Goal: Information Seeking & Learning: Learn about a topic

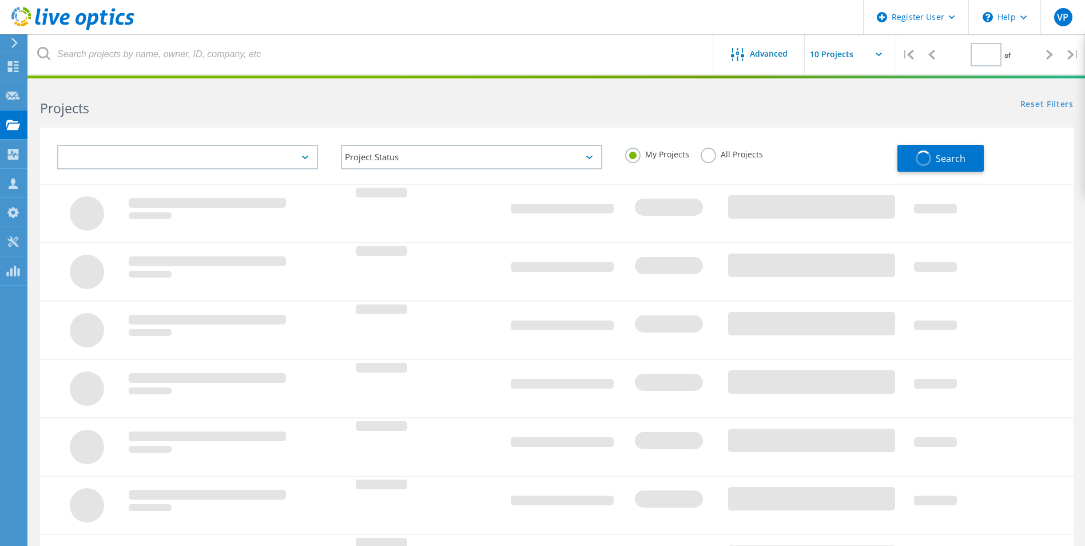
type input "1"
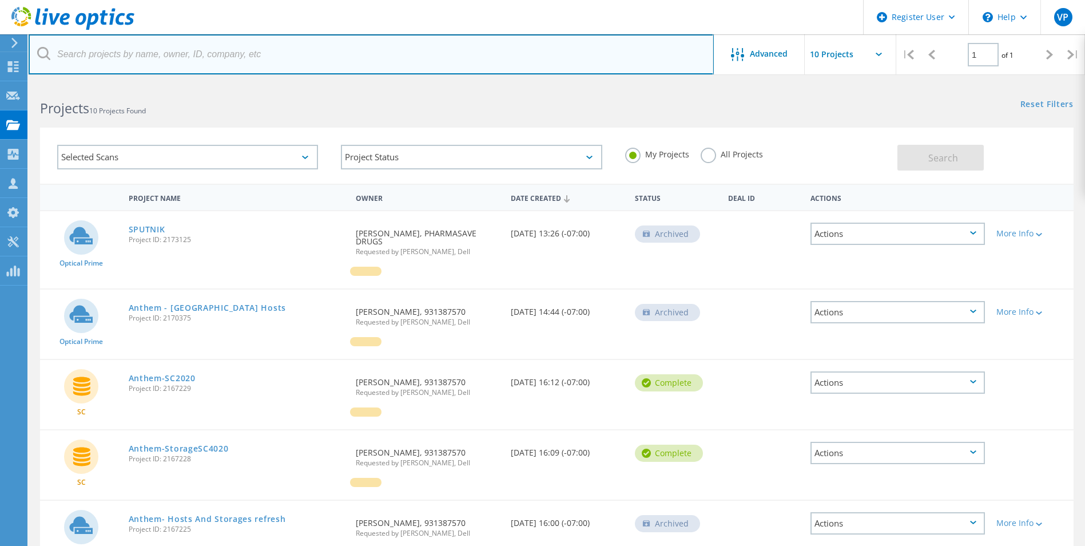
click at [184, 42] on input "text" at bounding box center [371, 54] width 685 height 40
paste input "[PERSON_NAME][EMAIL_ADDRESS][DOMAIN_NAME]"
drag, startPoint x: 122, startPoint y: 54, endPoint x: -37, endPoint y: 77, distance: 161.2
click at [0, 77] on html "Register User \n Help Explore Helpful Articles Contact Support VP Dell User Vik…" at bounding box center [542, 501] width 1085 height 1002
type input "skyboxlabs.com"
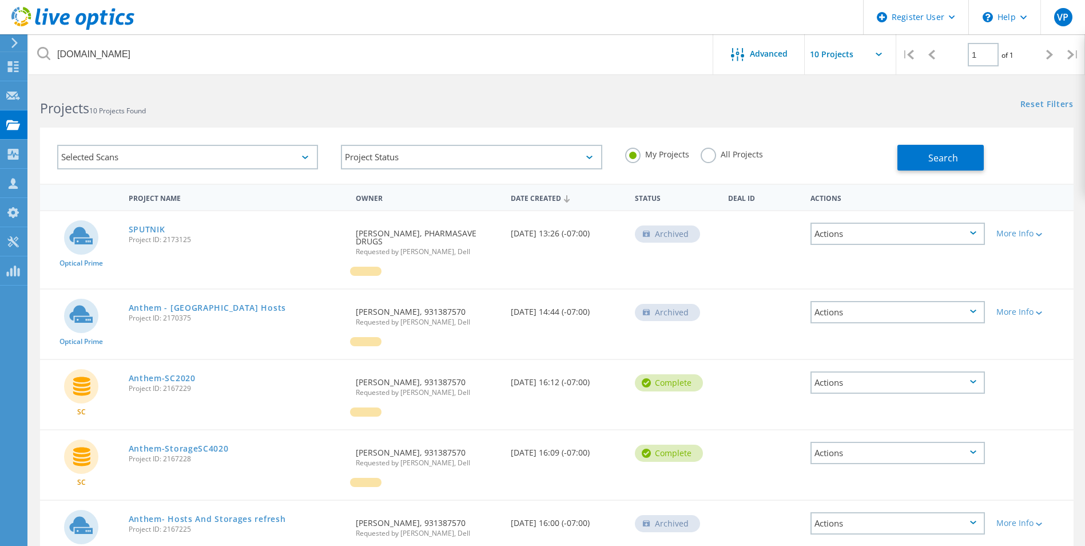
click at [741, 154] on label "All Projects" at bounding box center [731, 153] width 62 height 11
click at [0, 0] on input "All Projects" at bounding box center [0, 0] width 0 height 0
click at [912, 158] on button "Search" at bounding box center [940, 158] width 86 height 26
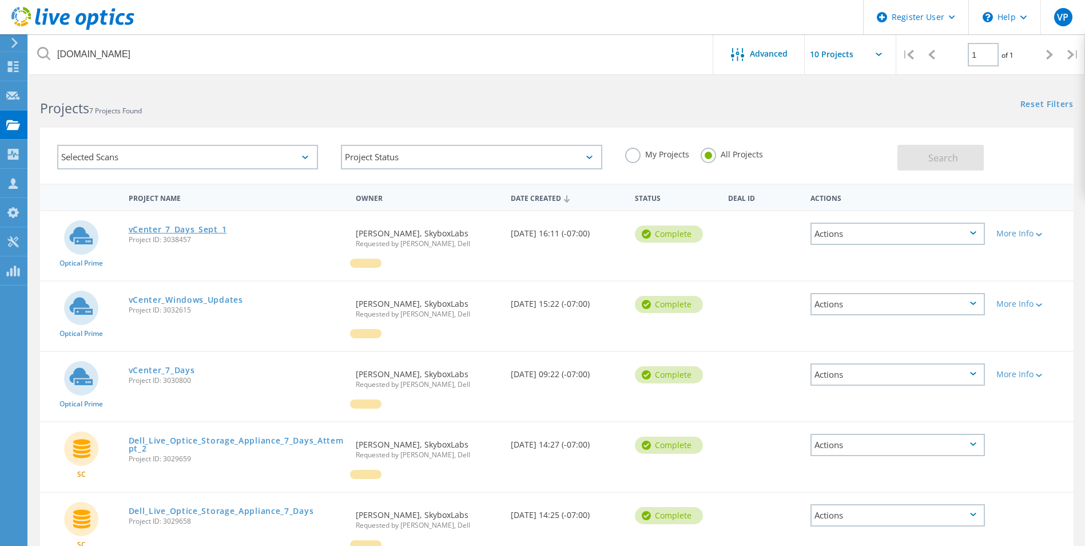
click at [205, 232] on link "vCenter_7_Days_Sept_1" at bounding box center [178, 229] width 98 height 8
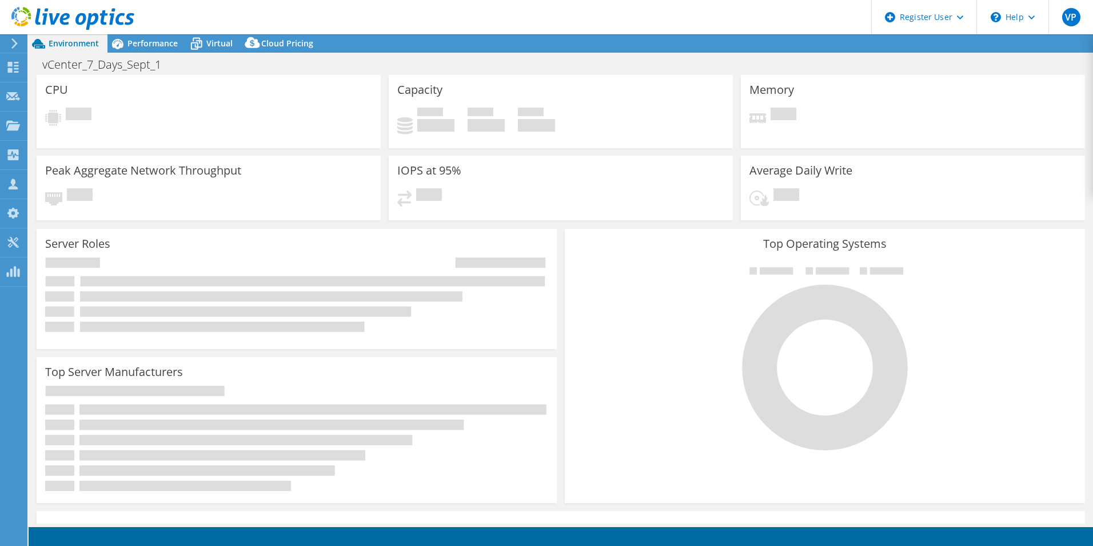
select select "USD"
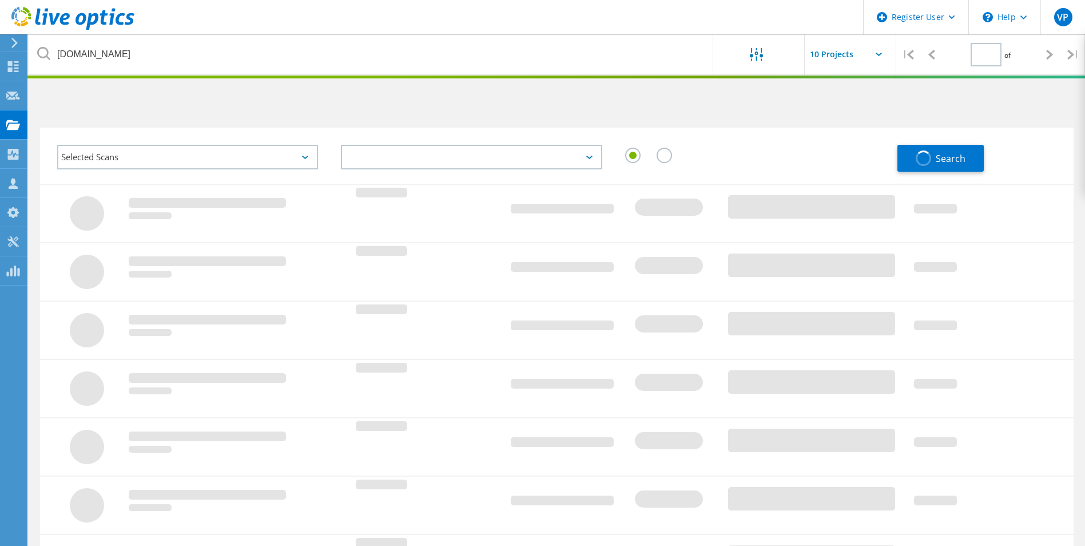
type input "1"
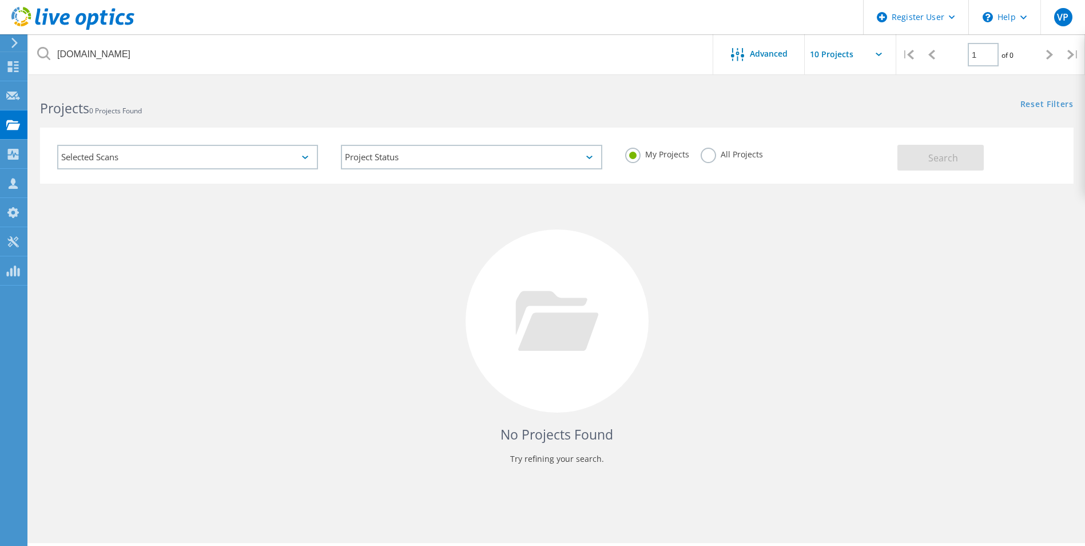
click at [716, 166] on div "My Projects All Projects" at bounding box center [756, 154] width 284 height 42
click at [723, 158] on label "All Projects" at bounding box center [731, 153] width 62 height 11
click at [0, 0] on input "All Projects" at bounding box center [0, 0] width 0 height 0
click at [912, 162] on button "Search" at bounding box center [940, 158] width 86 height 26
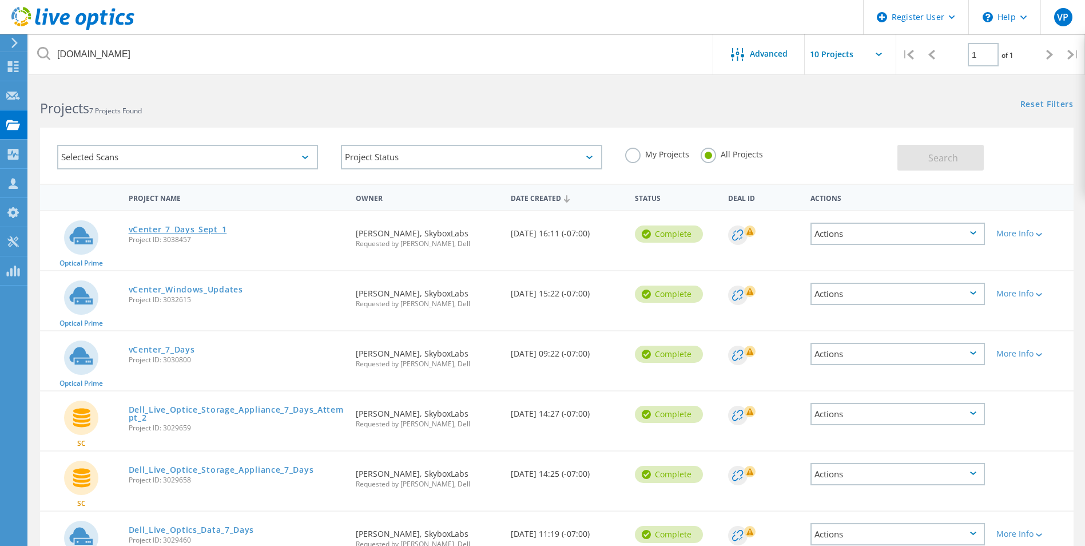
click at [208, 225] on link "vCenter_7_Days_Sept_1" at bounding box center [178, 229] width 98 height 8
click at [173, 293] on link "vCenter_Windows_Updates" at bounding box center [186, 289] width 114 height 8
click at [164, 350] on link "vCenter_7_Days" at bounding box center [162, 349] width 66 height 8
click at [228, 413] on link "Dell_Live_Optice_Storage_Appliance_7_Days_Attempt_2" at bounding box center [237, 413] width 216 height 16
click at [245, 468] on link "Dell_Live_Optice_Storage_Appliance_7_Days" at bounding box center [221, 469] width 185 height 8
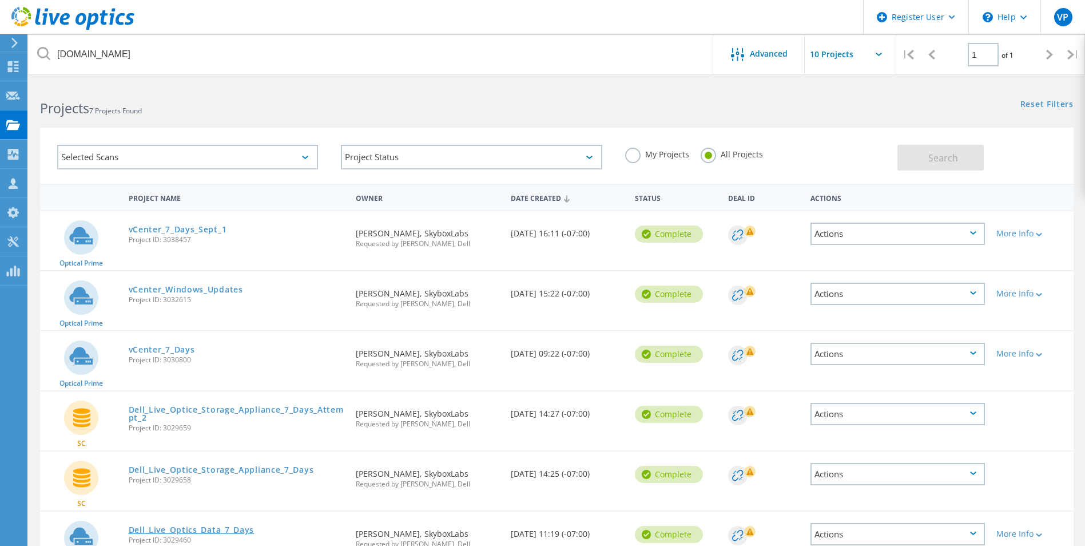
click at [213, 525] on link "Dell_Live_Optics_Data_7_Days" at bounding box center [192, 529] width 126 height 8
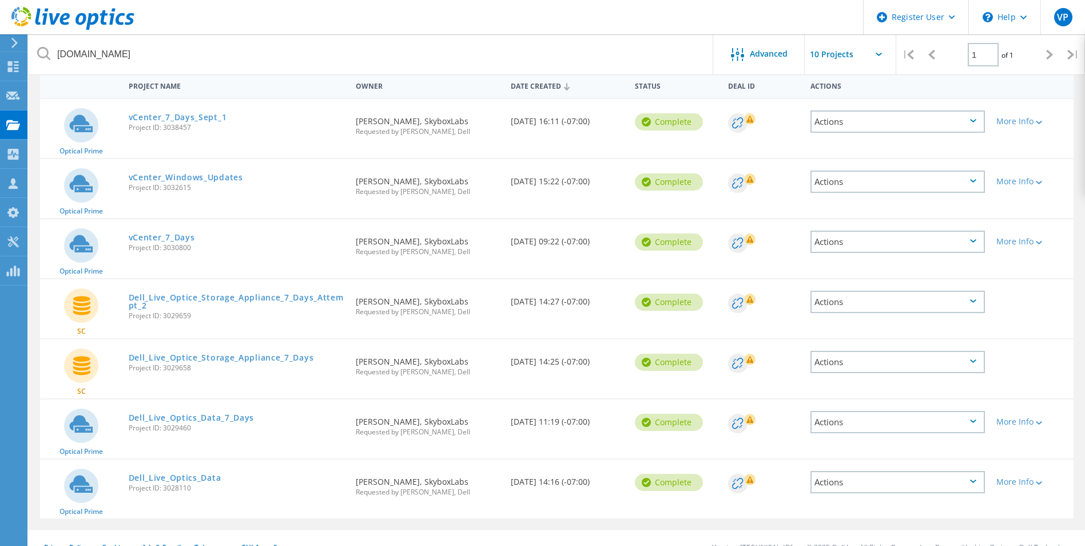
scroll to position [130, 0]
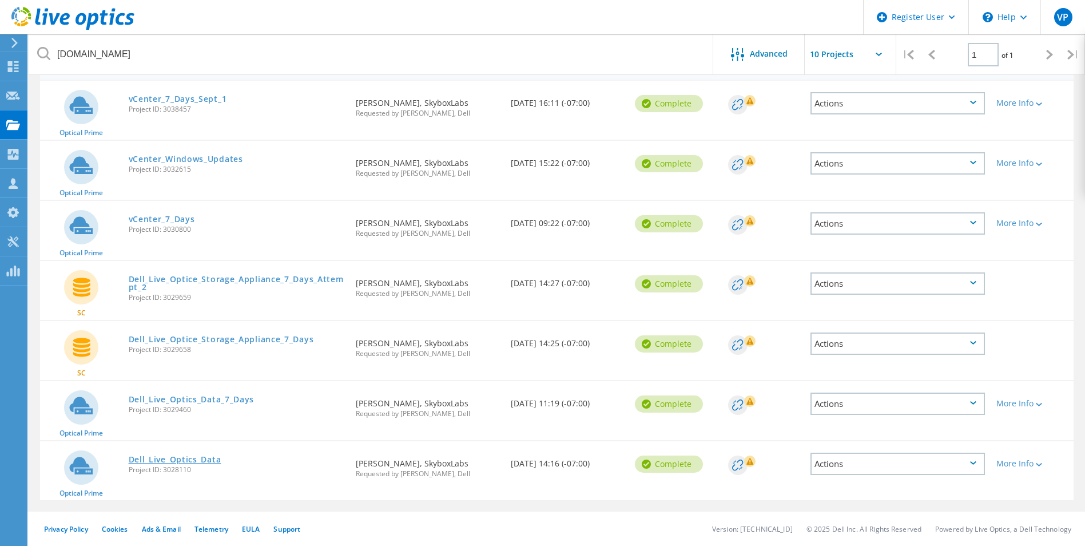
click at [178, 463] on link "Dell_Live_Optics_Data" at bounding box center [175, 459] width 93 height 8
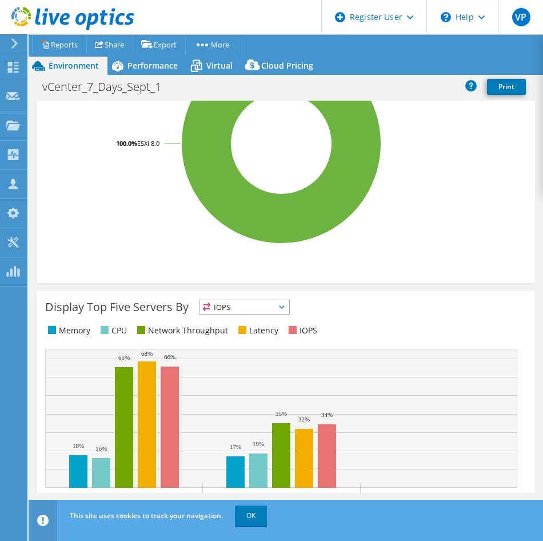
scroll to position [572, 0]
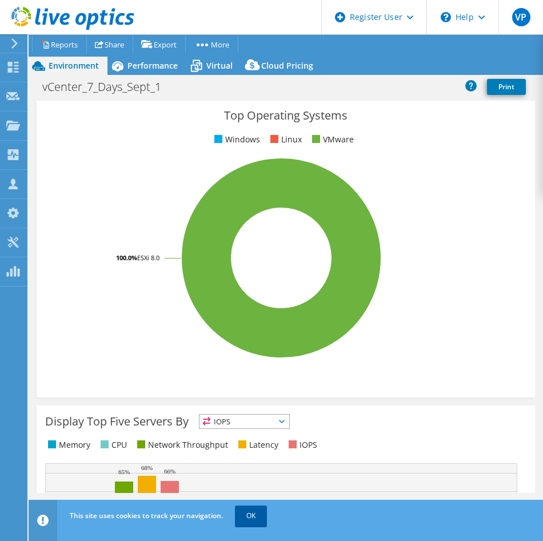
click at [264, 517] on link "OK" at bounding box center [251, 515] width 32 height 21
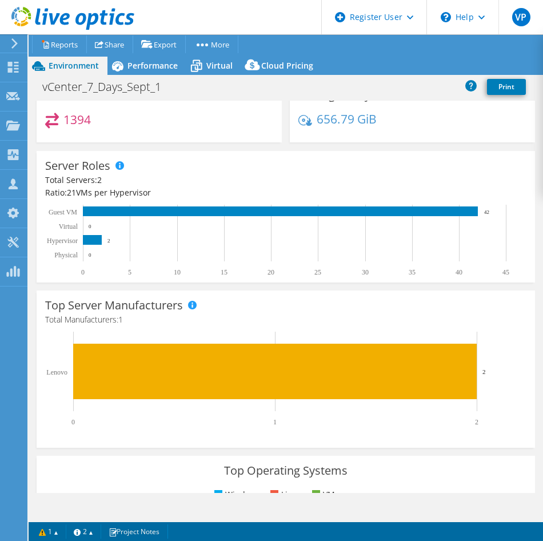
scroll to position [216, 0]
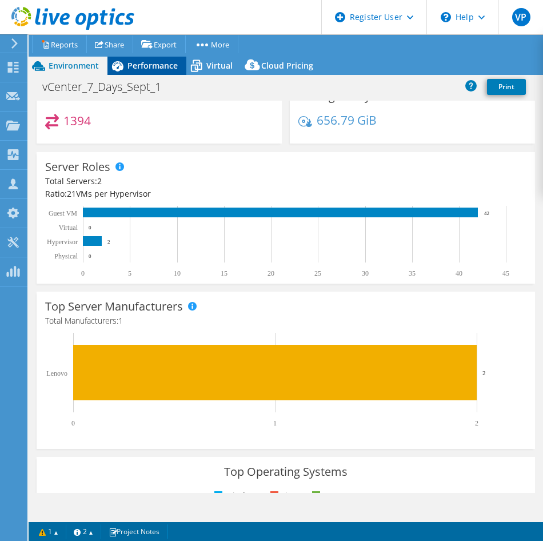
click at [160, 71] on div "Performance" at bounding box center [147, 66] width 79 height 18
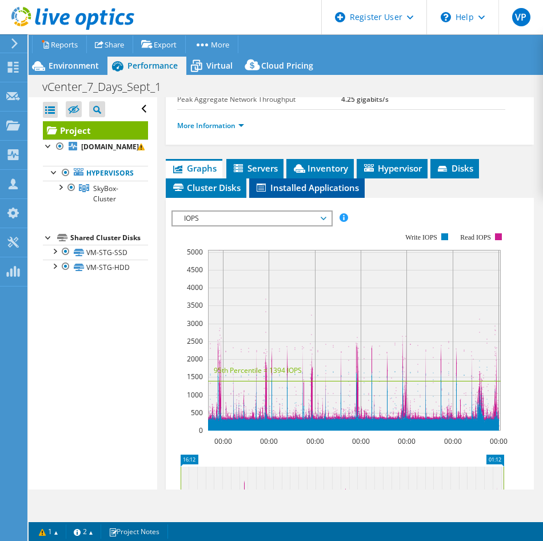
scroll to position [343, 0]
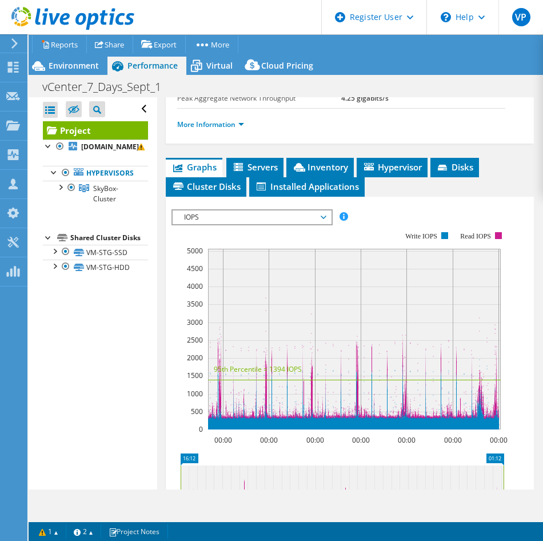
click at [298, 216] on span "IOPS" at bounding box center [251, 217] width 147 height 14
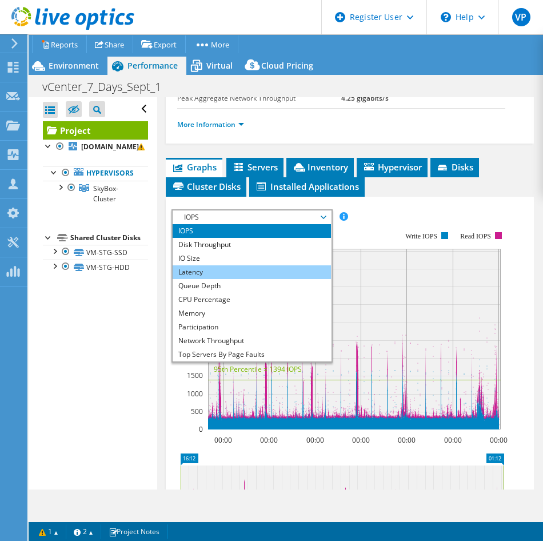
click at [244, 271] on li "Latency" at bounding box center [252, 272] width 158 height 14
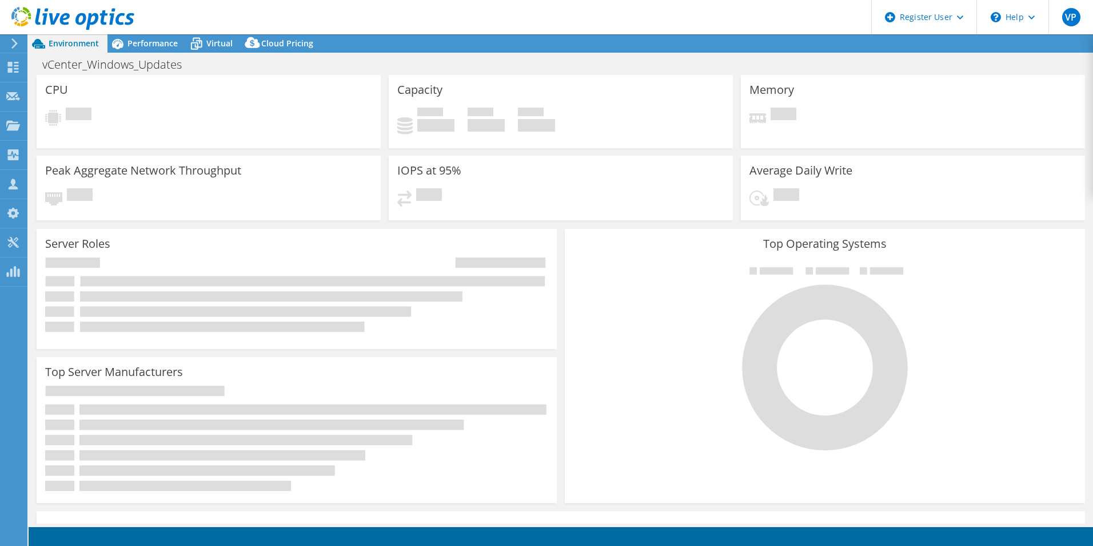
select select "USD"
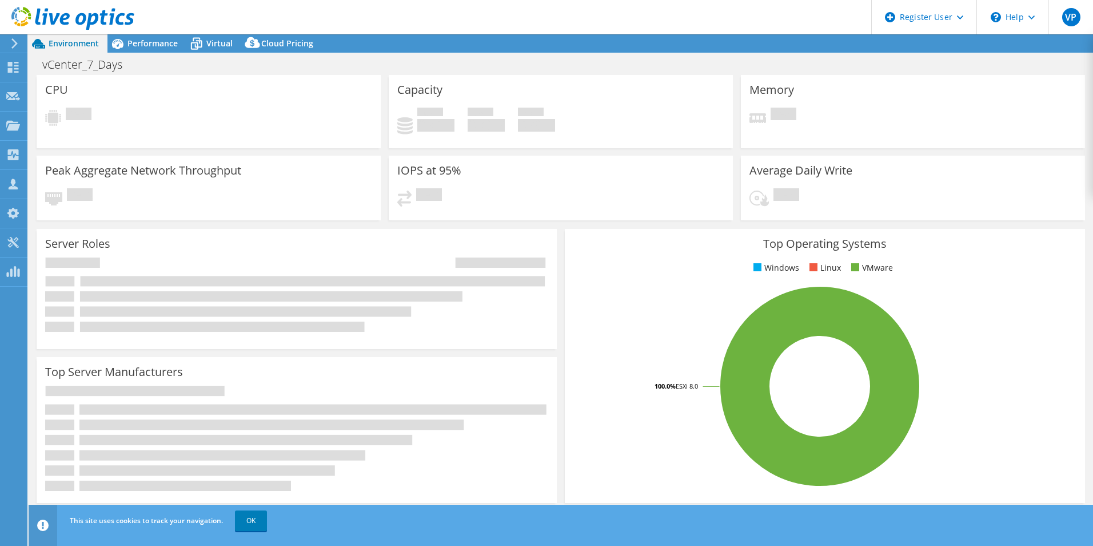
select select "USD"
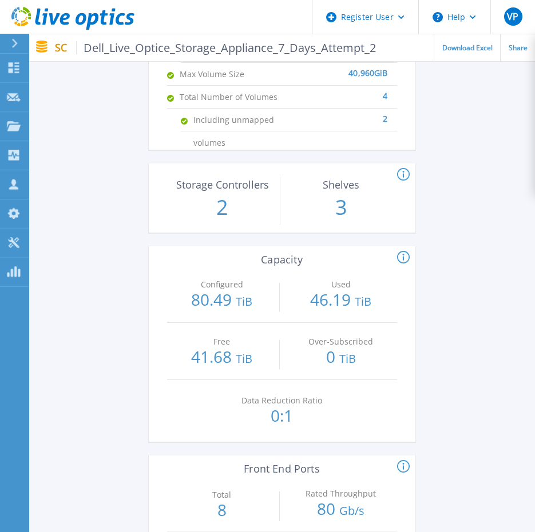
scroll to position [1029, 0]
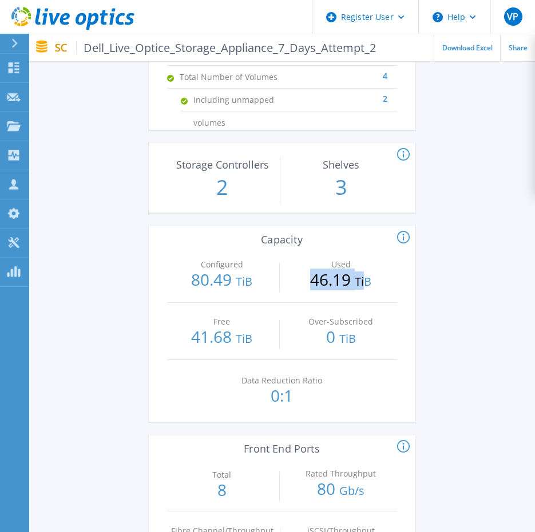
drag, startPoint x: 313, startPoint y: 282, endPoint x: 367, endPoint y: 281, distance: 53.8
click at [367, 281] on p "46.19 TiB" at bounding box center [340, 281] width 110 height 18
drag, startPoint x: 367, startPoint y: 281, endPoint x: 329, endPoint y: 302, distance: 43.8
click at [329, 302] on div "Used 46.19 TiB" at bounding box center [340, 274] width 110 height 57
drag, startPoint x: 334, startPoint y: 274, endPoint x: 359, endPoint y: 273, distance: 25.2
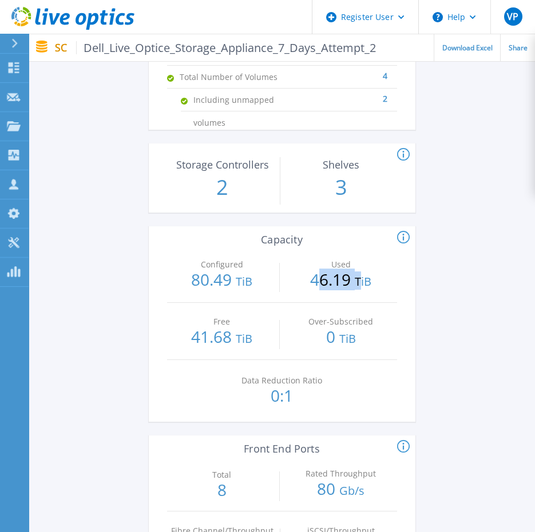
click at [359, 273] on p "46.19 TiB" at bounding box center [340, 281] width 110 height 18
drag, startPoint x: 359, startPoint y: 273, endPoint x: 306, endPoint y: 304, distance: 60.7
click at [306, 304] on div "Over-Subscribed 0 TiB" at bounding box center [340, 331] width 110 height 57
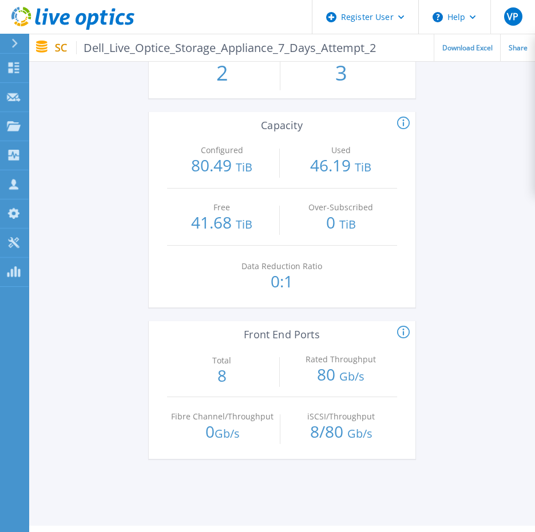
scroll to position [1086, 0]
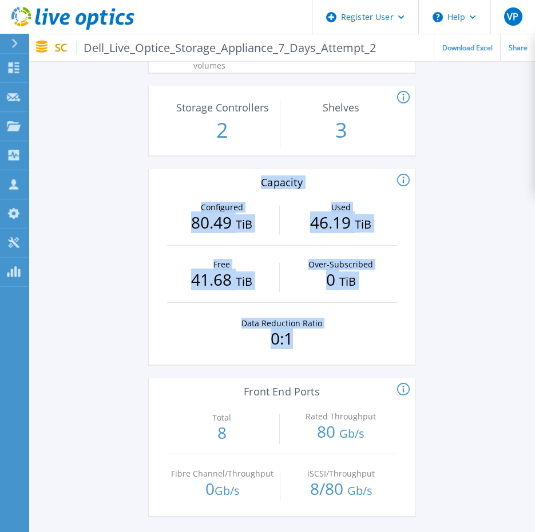
drag, startPoint x: 184, startPoint y: 180, endPoint x: 368, endPoint y: 338, distance: 242.9
click at [368, 338] on div "Configured: The total of volumes configured and presented to the servers. Used:…" at bounding box center [282, 266] width 266 height 195
drag, startPoint x: 368, startPoint y: 338, endPoint x: 261, endPoint y: 300, distance: 113.6
click at [261, 300] on div "Free 41.68 TiB" at bounding box center [222, 274] width 110 height 57
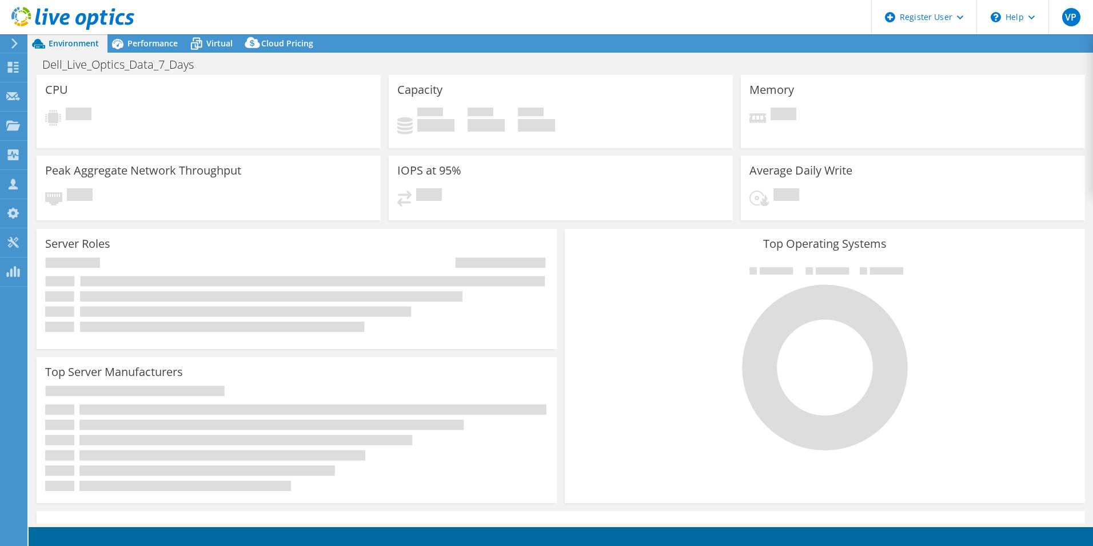
select select "USD"
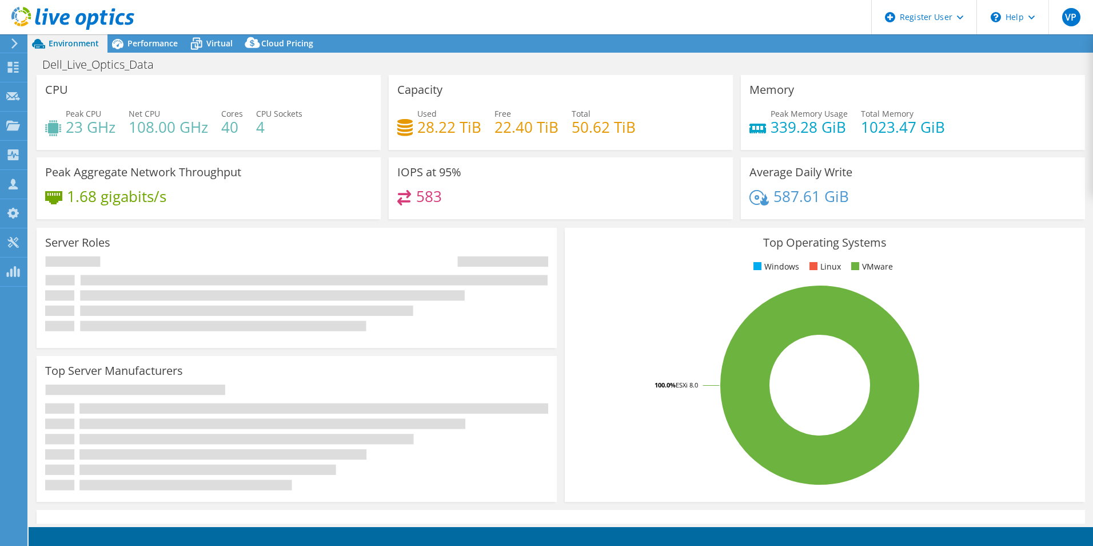
select select "USD"
